Goal: Find specific page/section: Find specific page/section

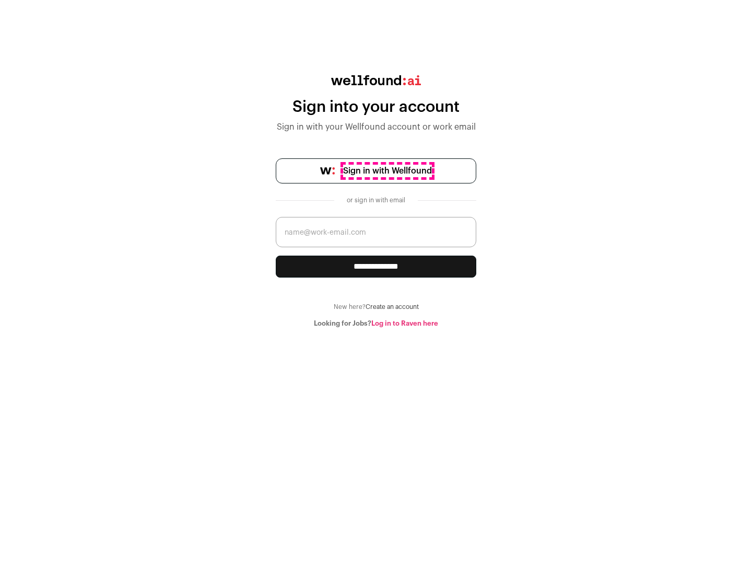
click at [387, 171] on span "Sign in with Wellfound" at bounding box center [387, 171] width 89 height 13
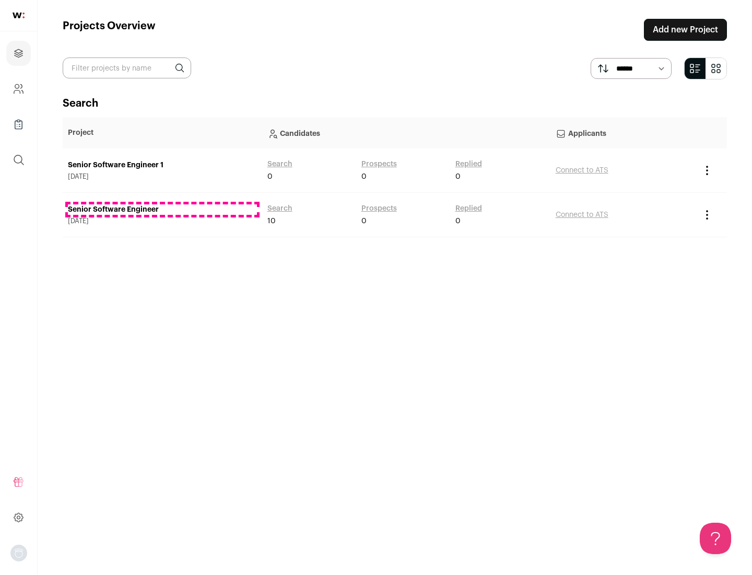
click at [162, 209] on link "Senior Software Engineer" at bounding box center [162, 209] width 189 height 10
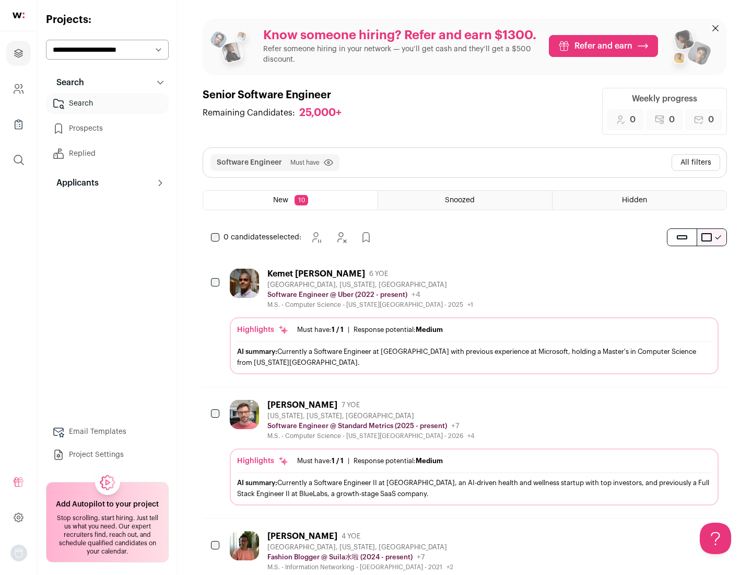
scroll to position [34, 0]
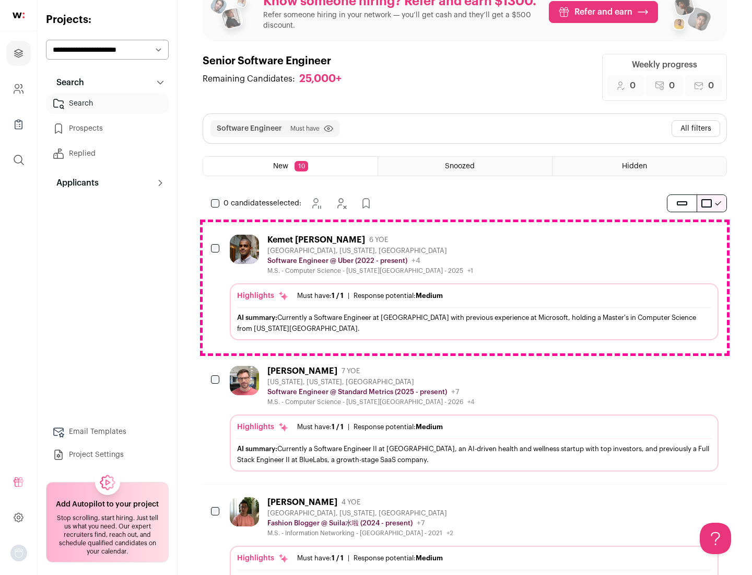
click at [465, 287] on div "Highlights Must have: 1 / 1 How many must haves have been fulfilled? | Response…" at bounding box center [474, 311] width 489 height 57
